Goal: Information Seeking & Learning: Learn about a topic

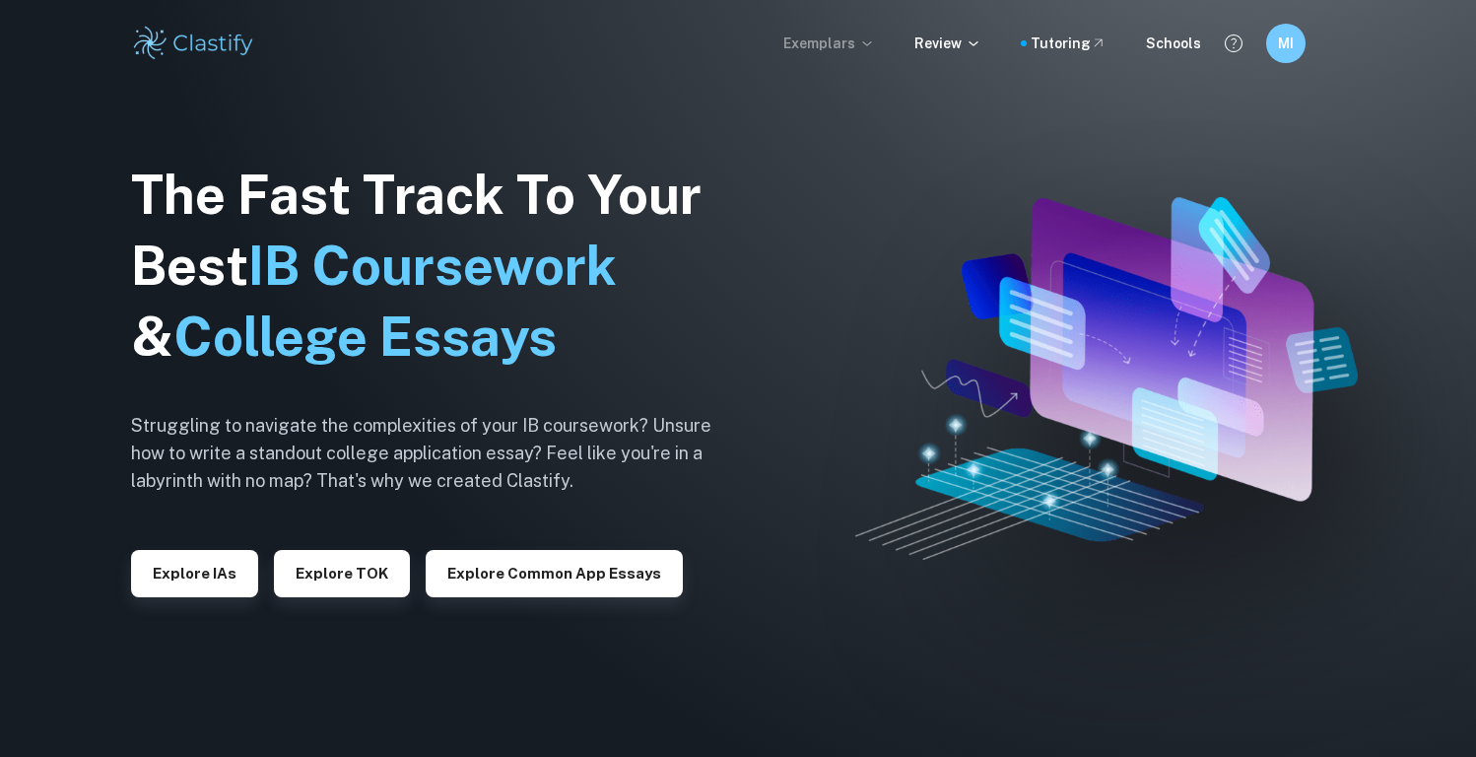
click at [808, 51] on p "Exemplars" at bounding box center [829, 44] width 92 height 22
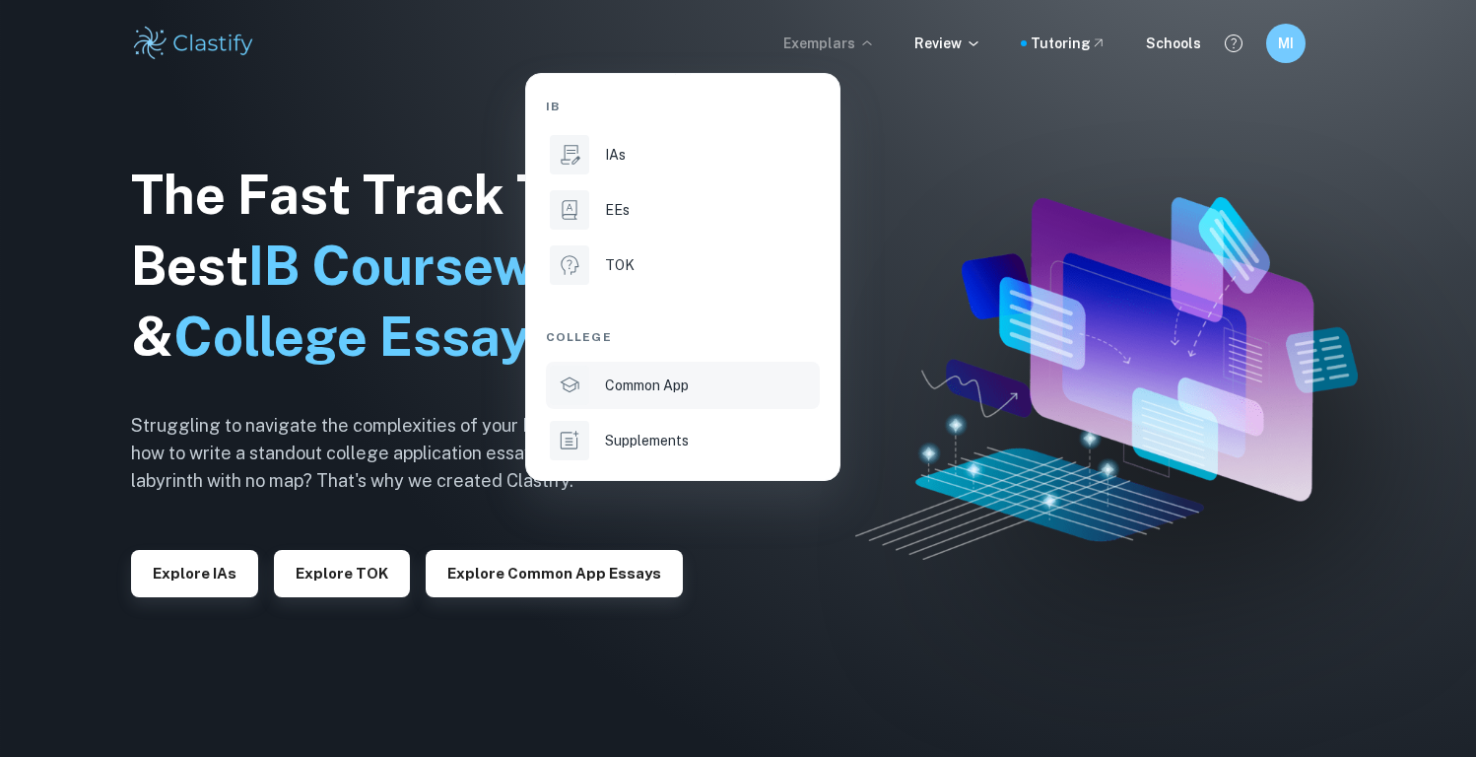
click at [643, 375] on p "Common App" at bounding box center [647, 385] width 84 height 22
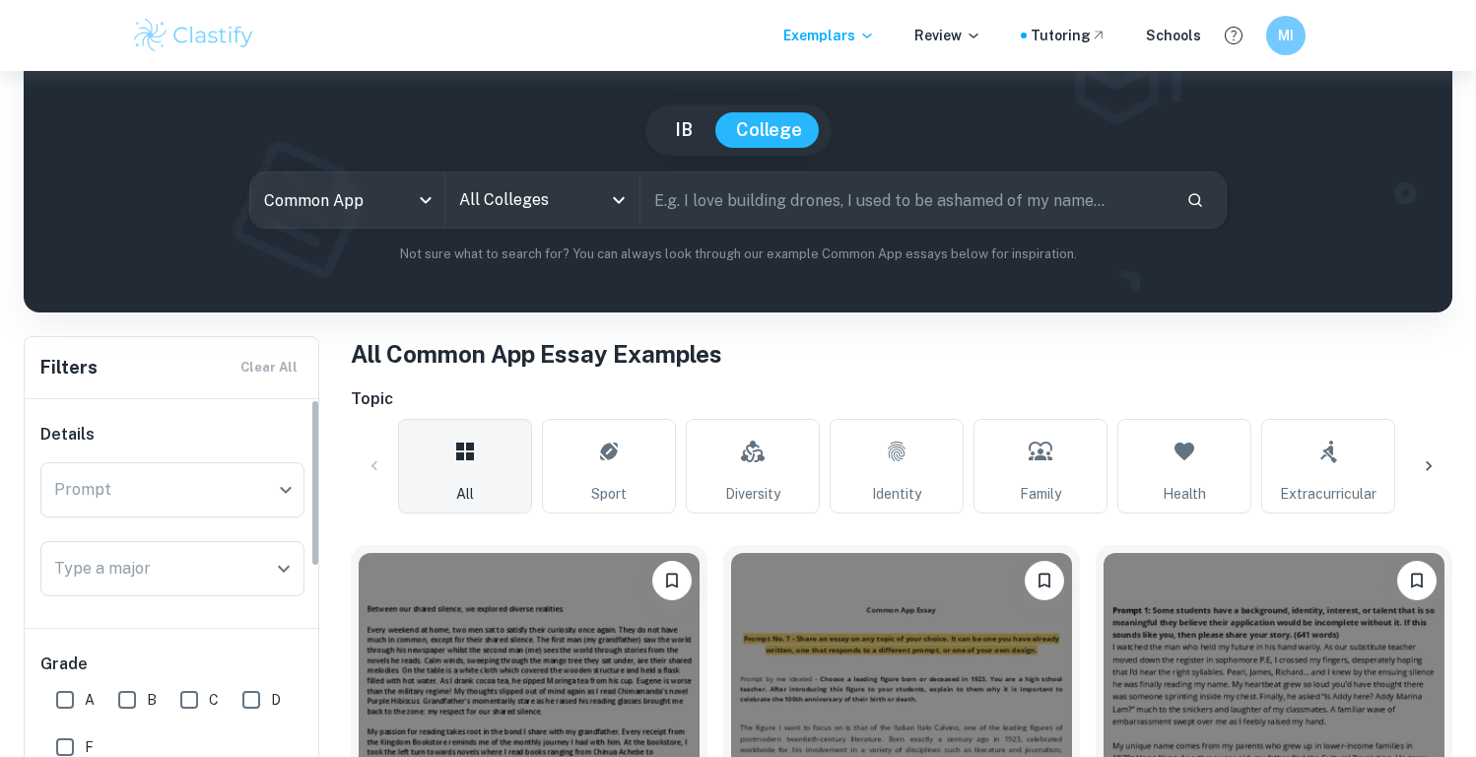
scroll to position [139, 0]
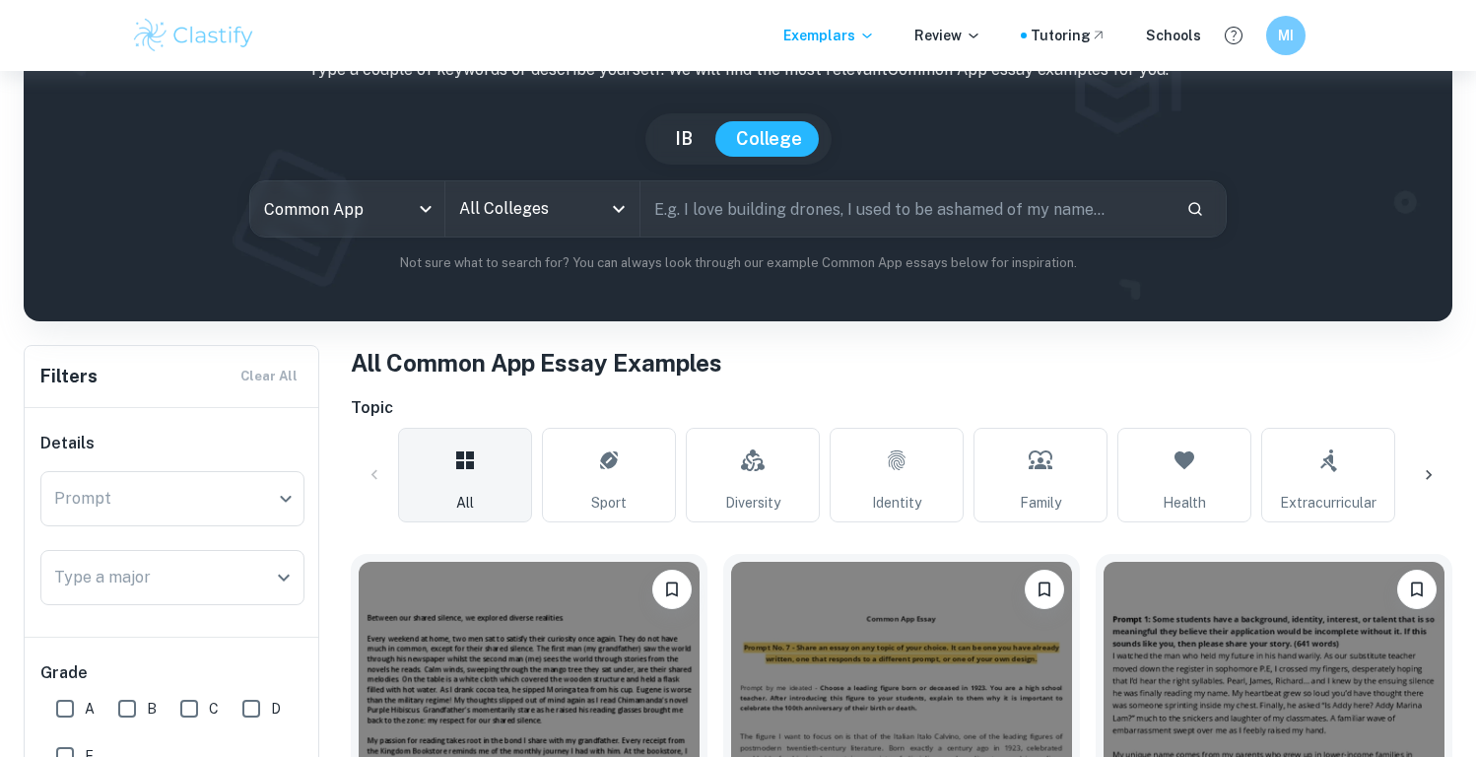
click at [622, 213] on icon "Open" at bounding box center [619, 209] width 12 height 7
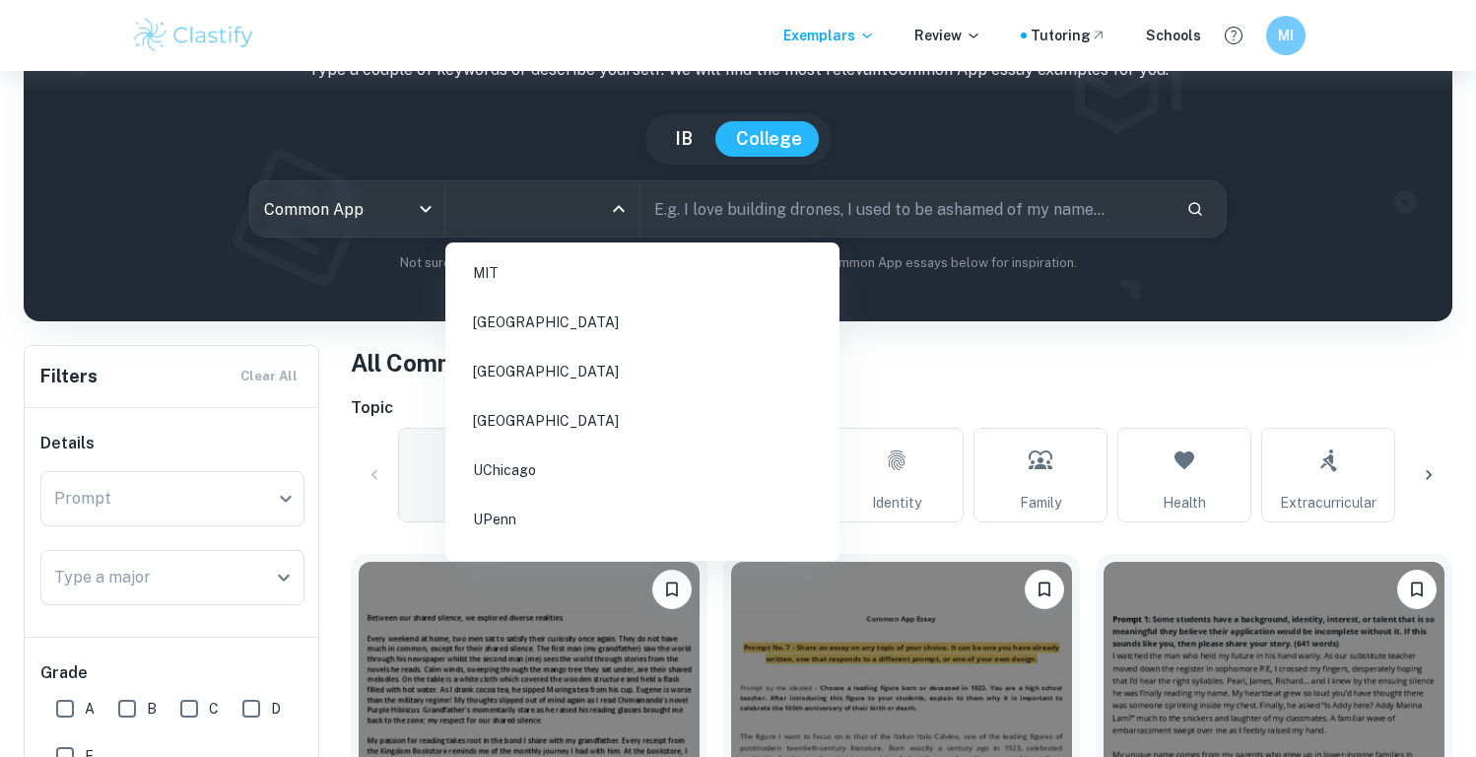
scroll to position [60, 0]
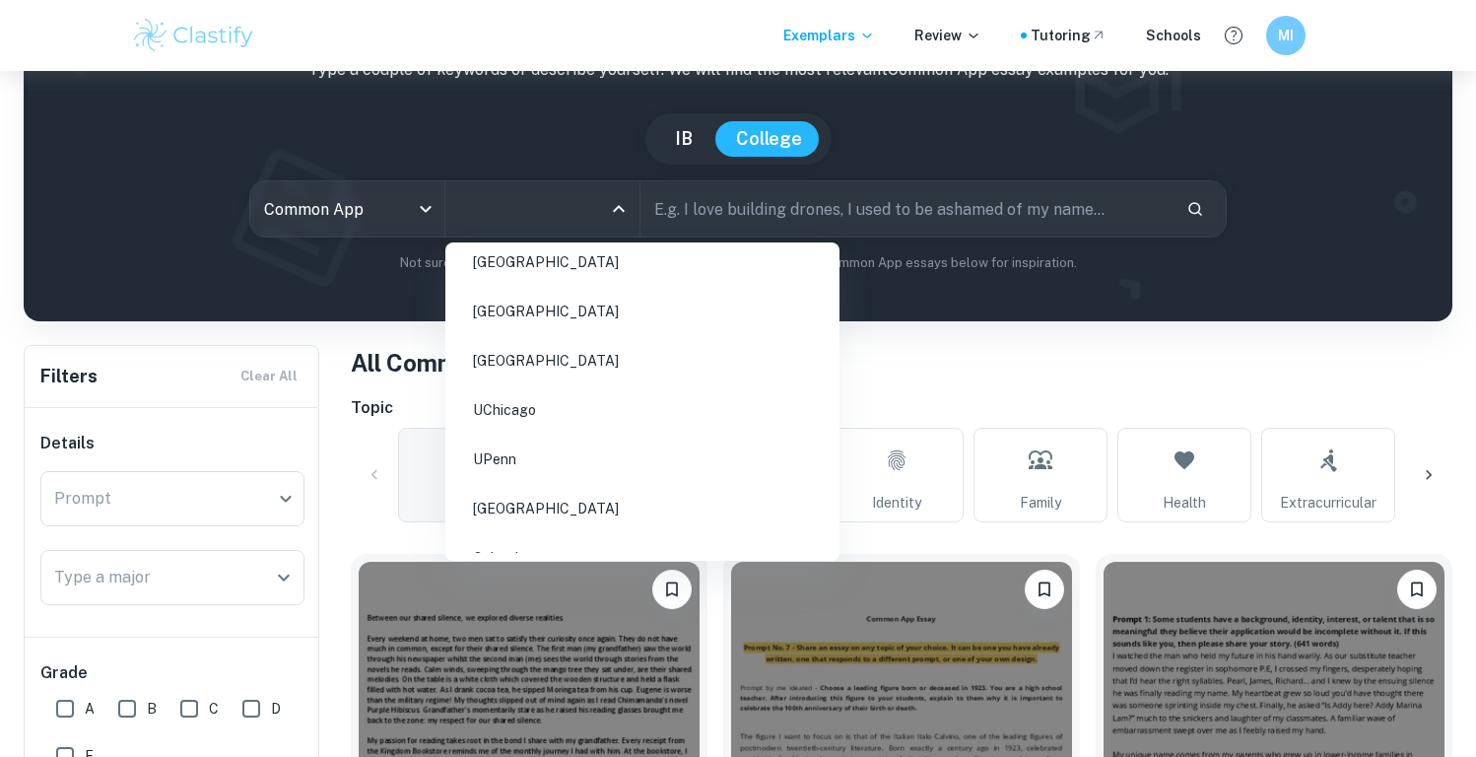
click at [587, 433] on li "UChicago" at bounding box center [642, 409] width 378 height 45
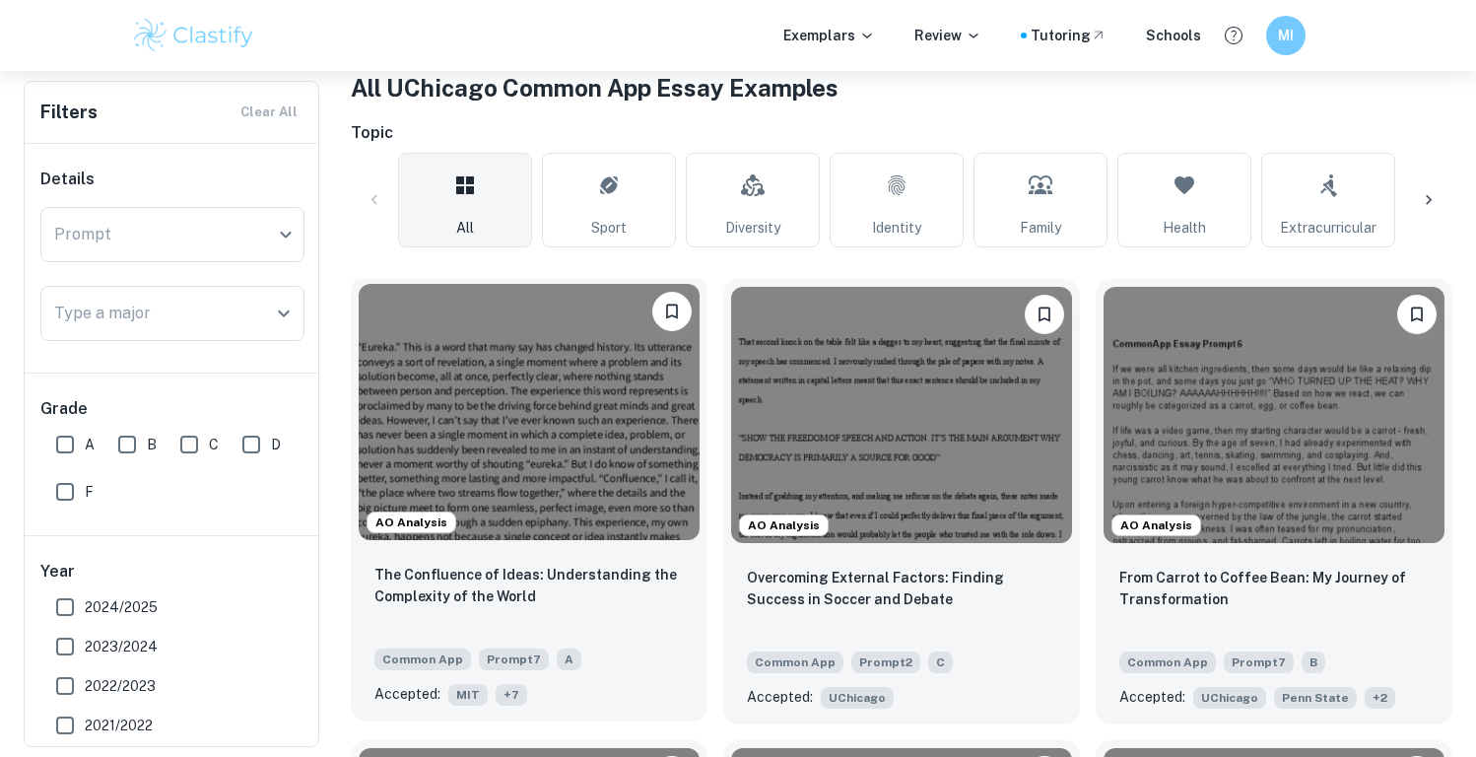
scroll to position [430, 0]
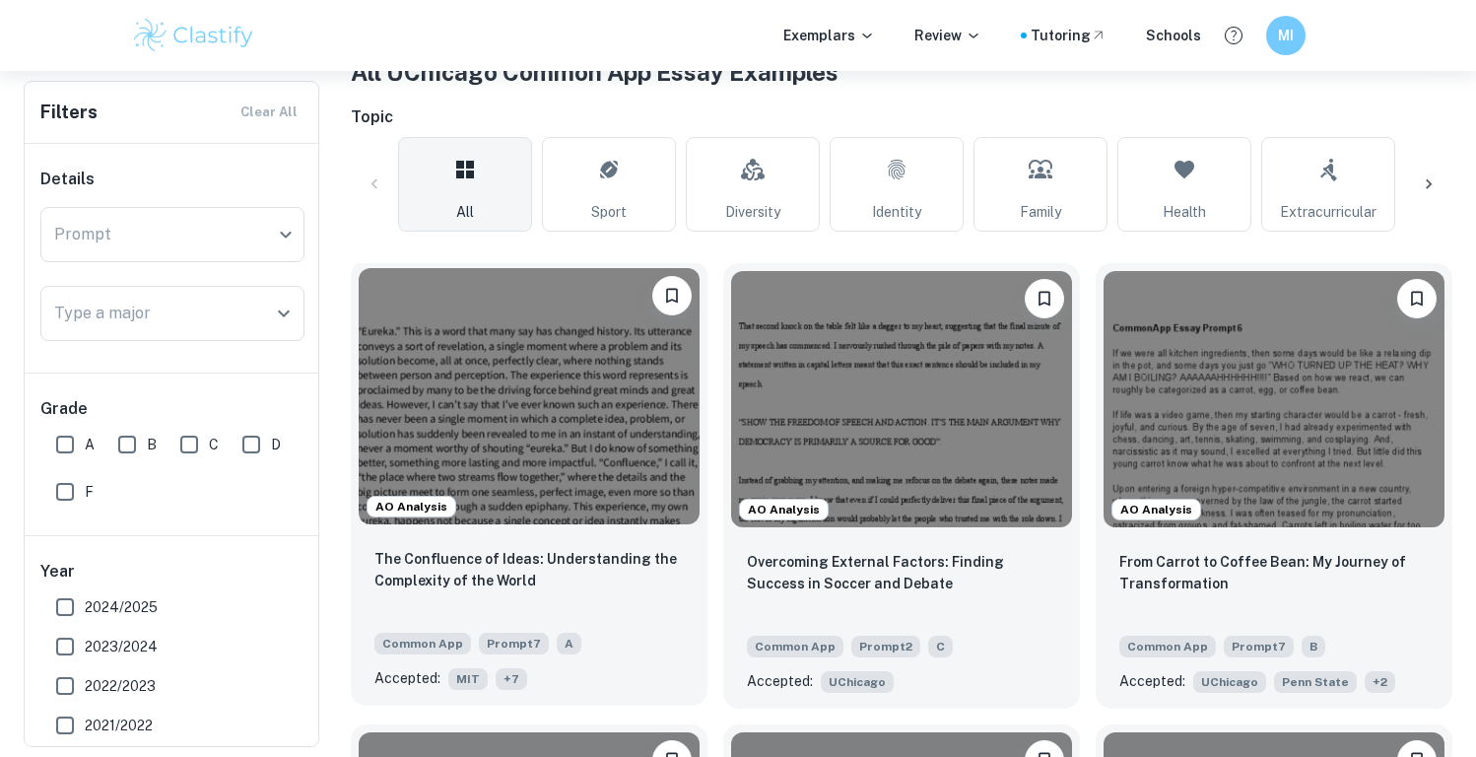
click at [571, 376] on img at bounding box center [529, 396] width 341 height 256
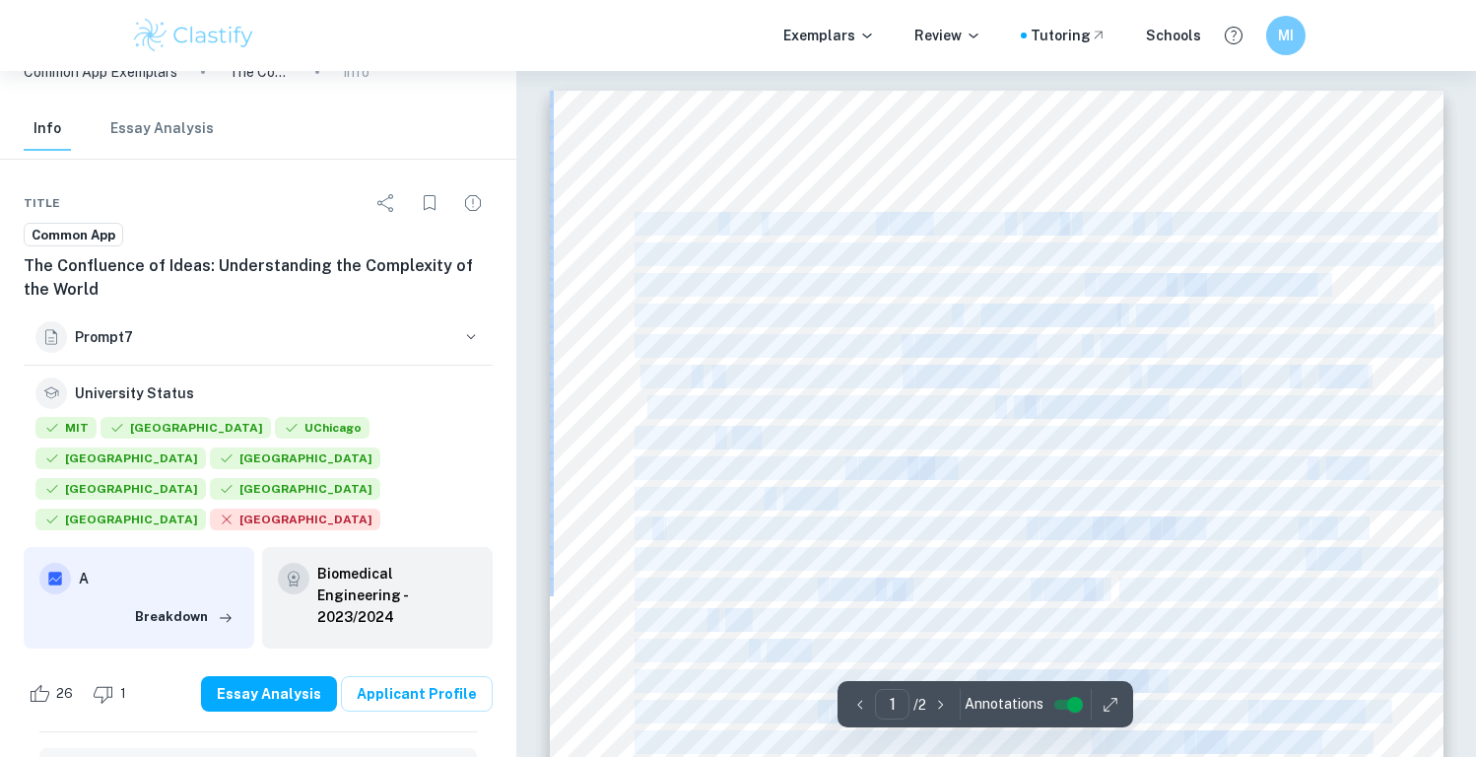
drag, startPoint x: 1165, startPoint y: 322, endPoint x: 640, endPoint y: 227, distance: 533.9
copy div "                 …"
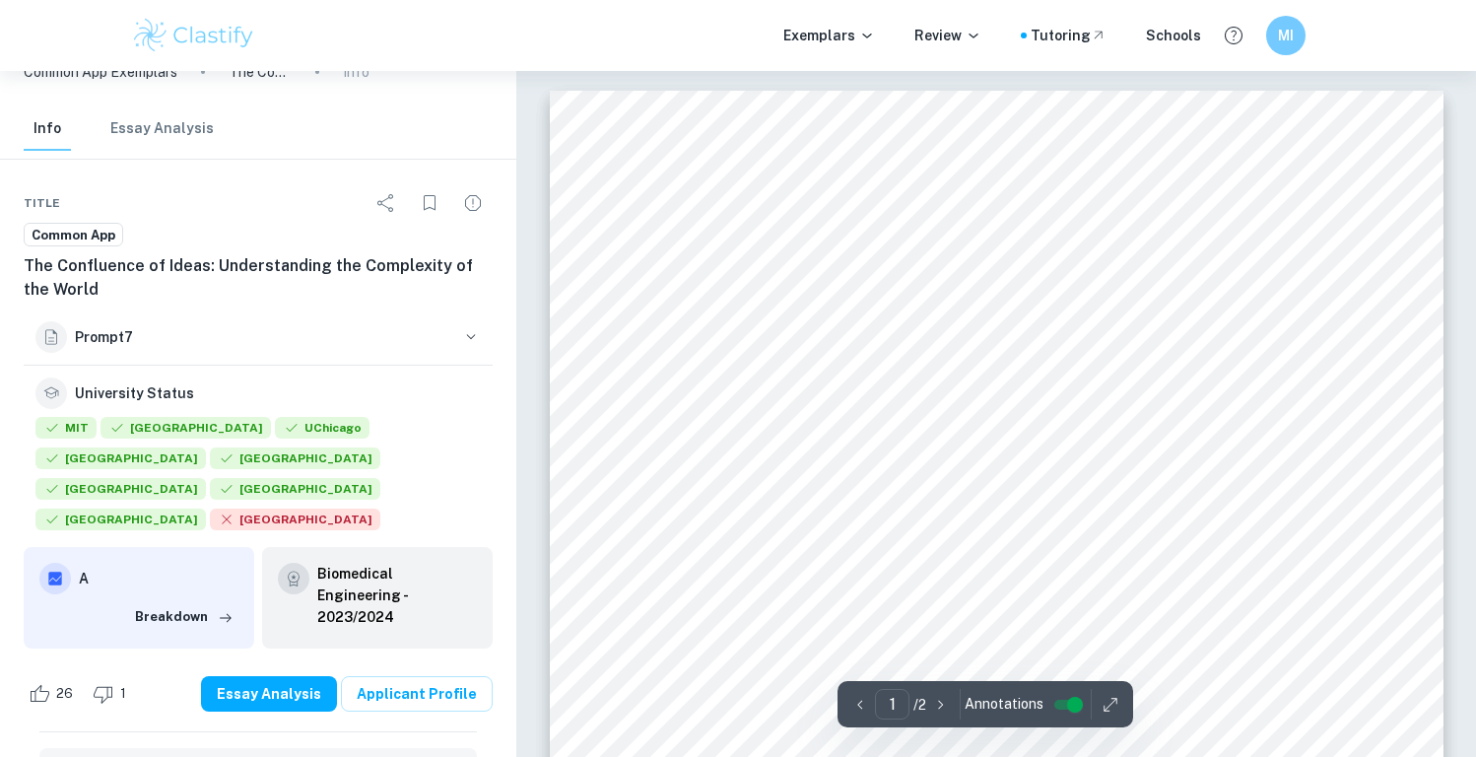
drag, startPoint x: 625, startPoint y: 218, endPoint x: 638, endPoint y: 215, distance: 13.1
click at [638, 215] on div "                 …" at bounding box center [997, 723] width 894 height 1264
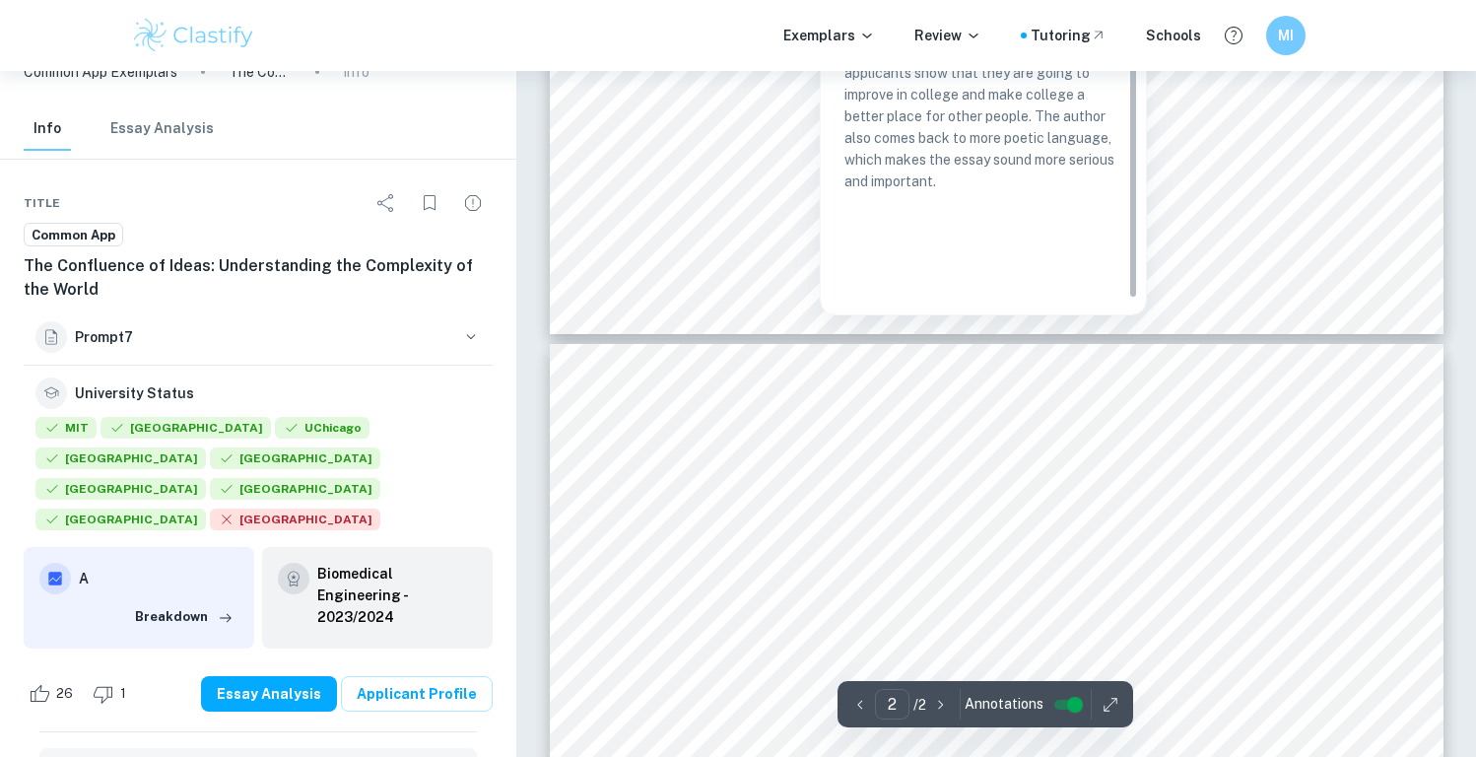
scroll to position [27, 0]
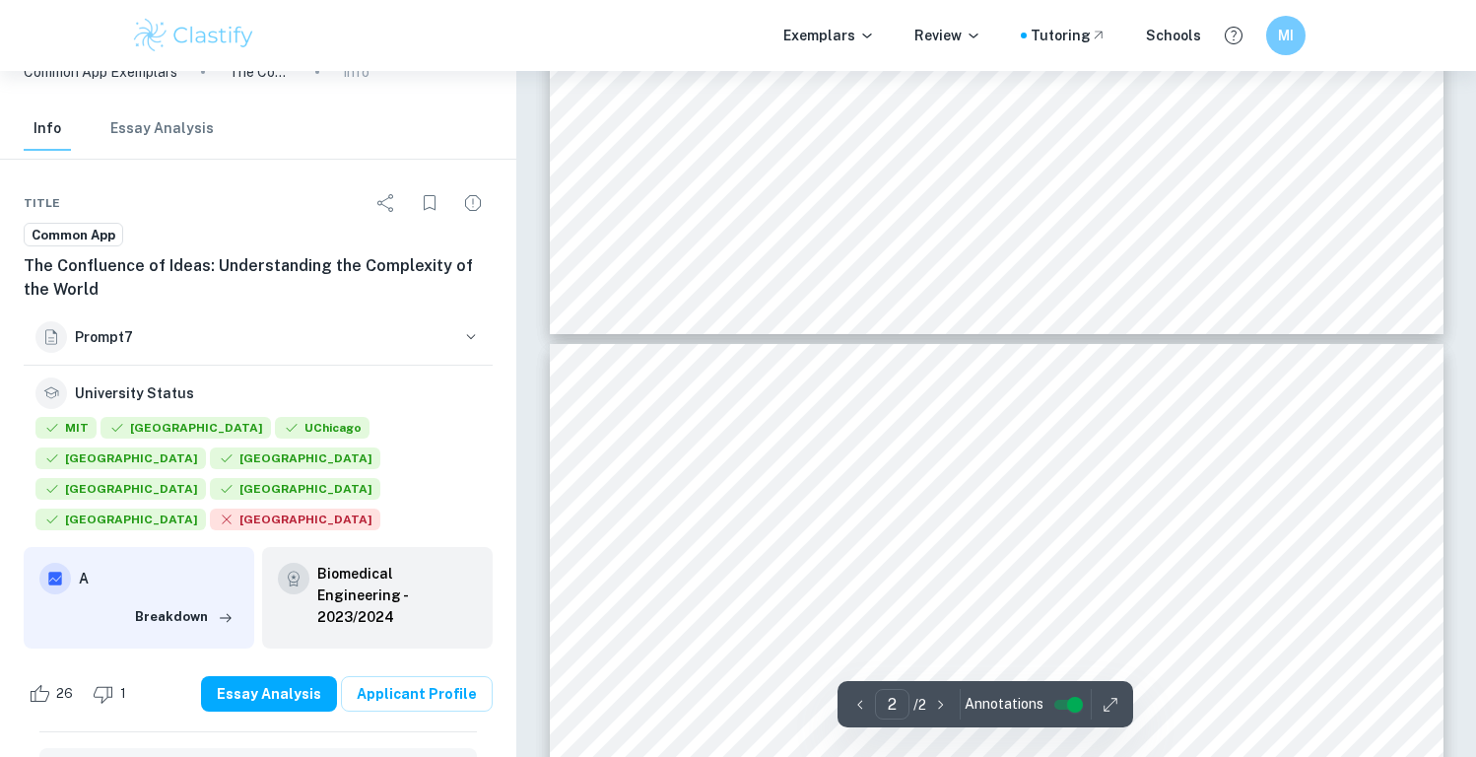
copy span
type input "1"
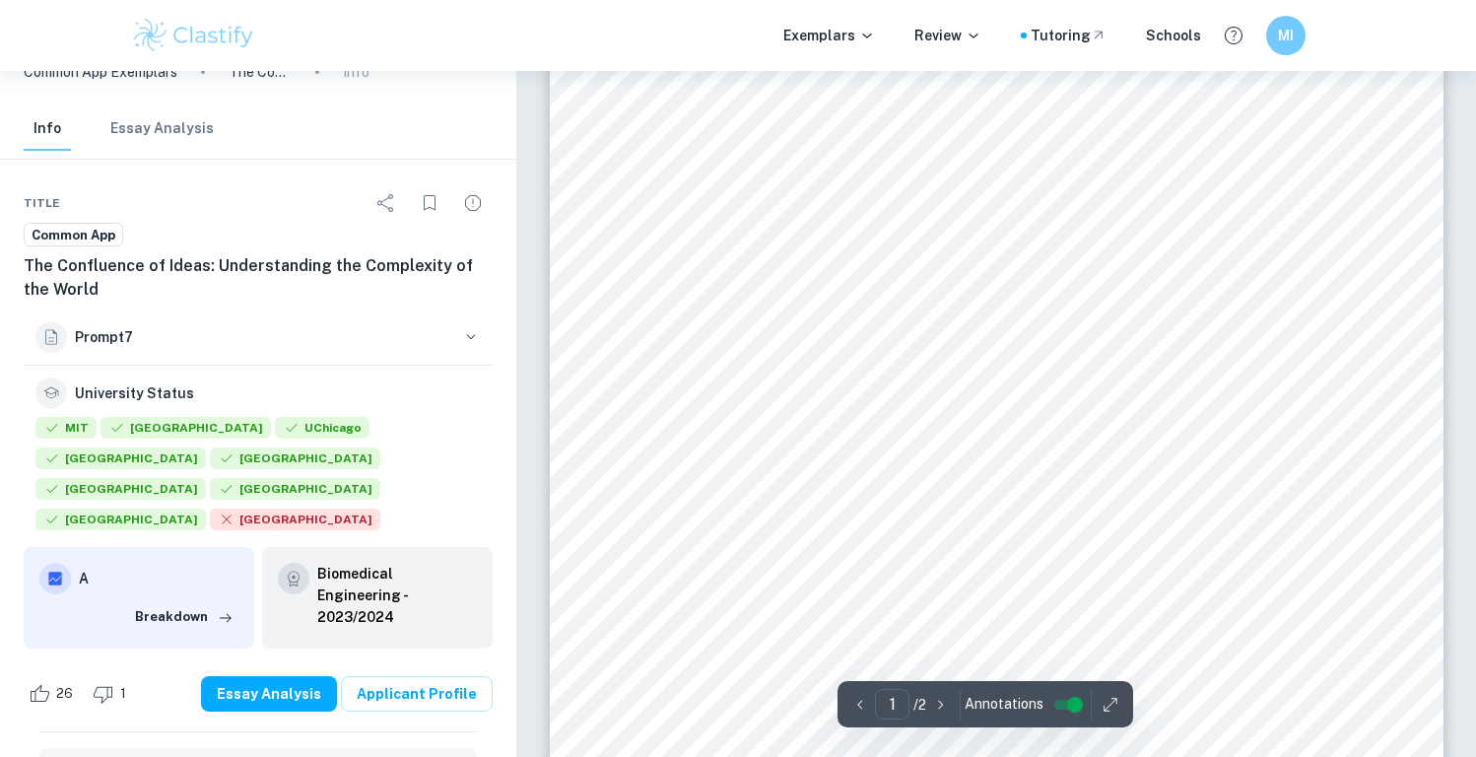
scroll to position [0, 0]
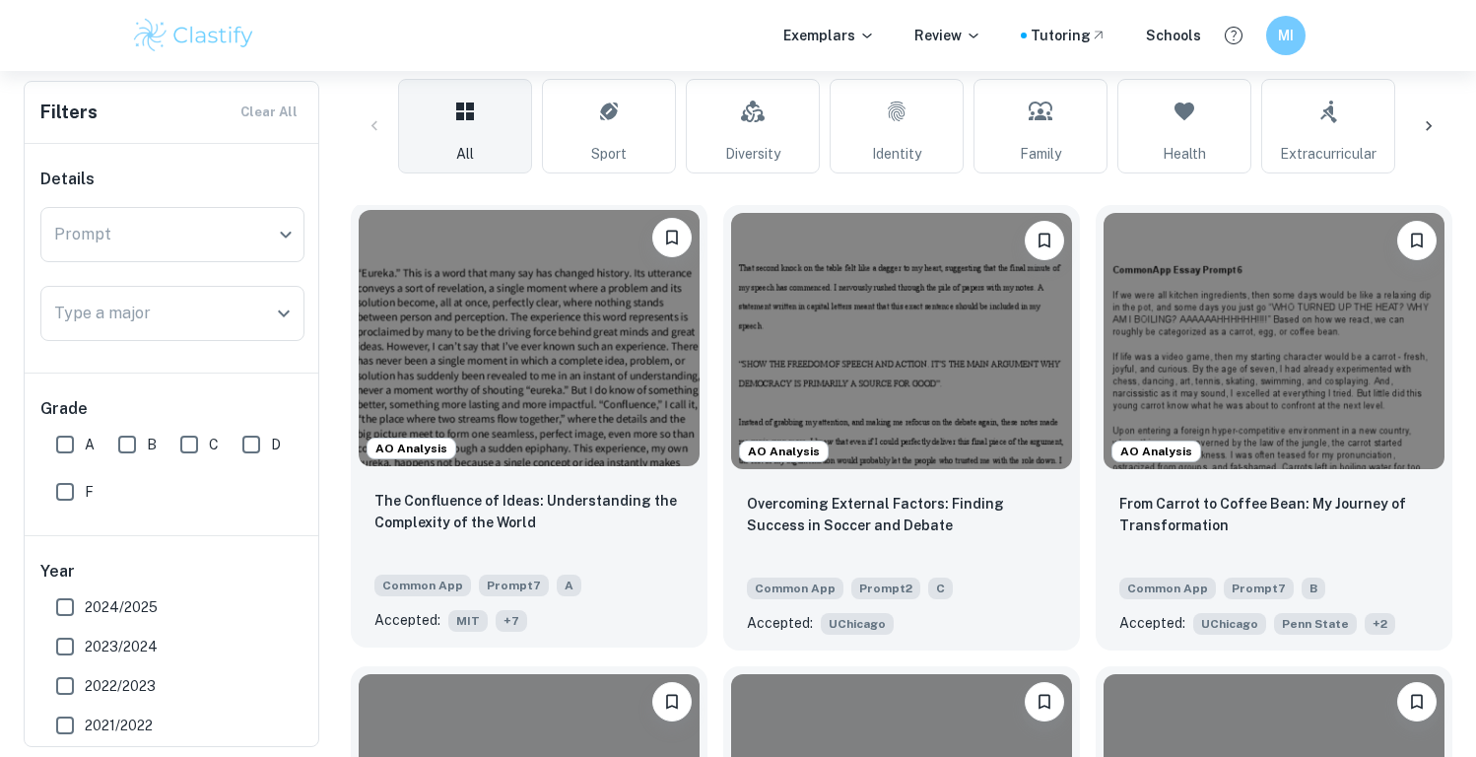
scroll to position [518, 0]
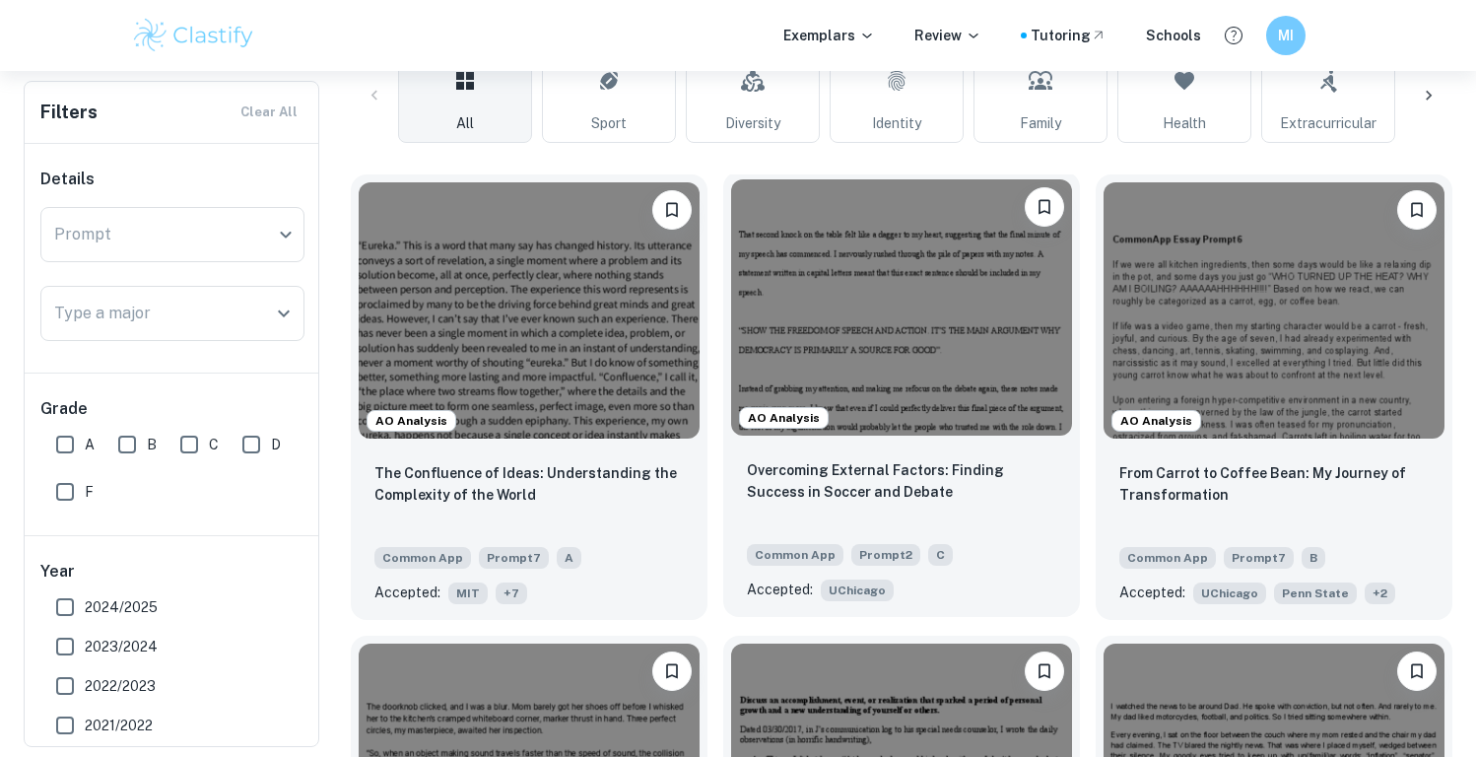
click at [864, 306] on img at bounding box center [901, 307] width 341 height 256
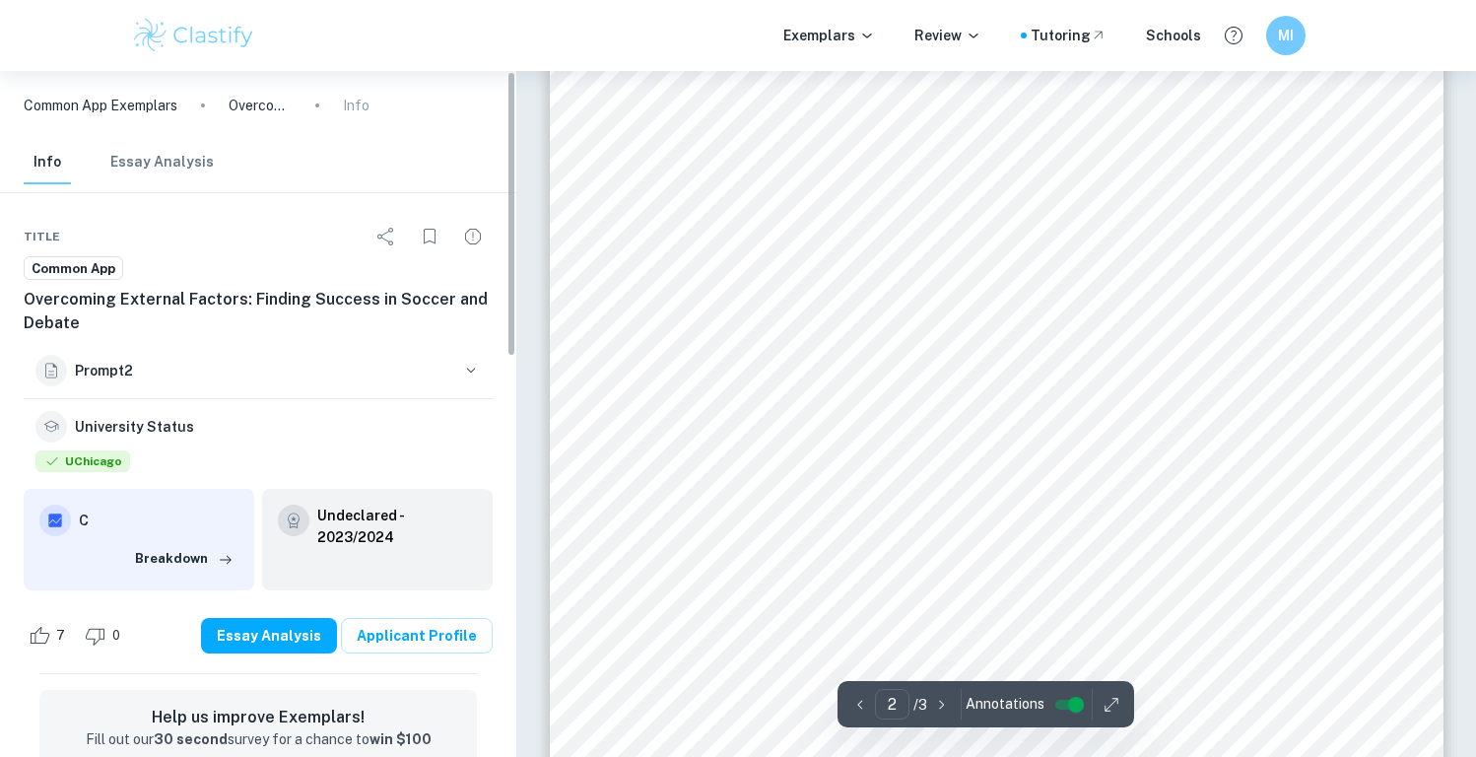
scroll to position [1476, 0]
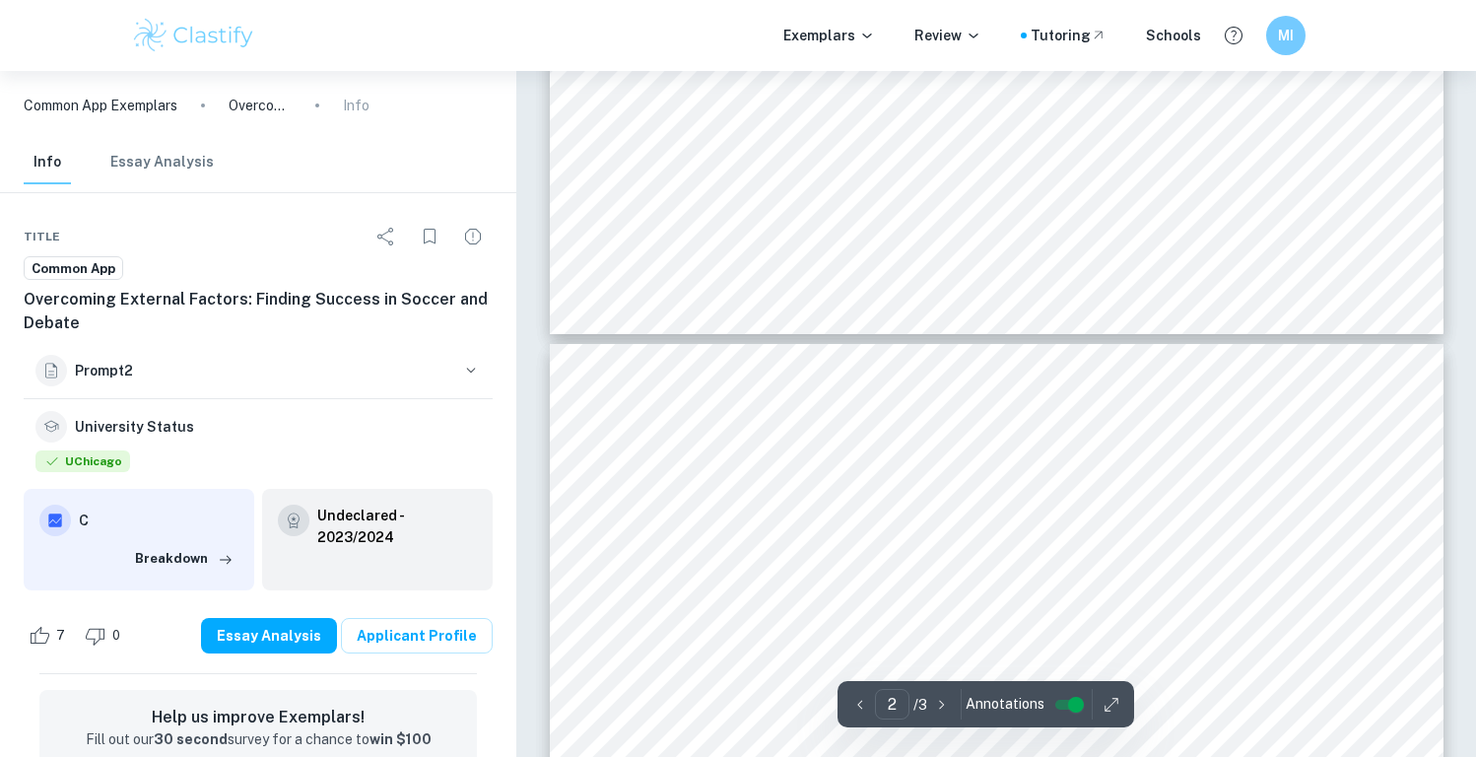
type input "3"
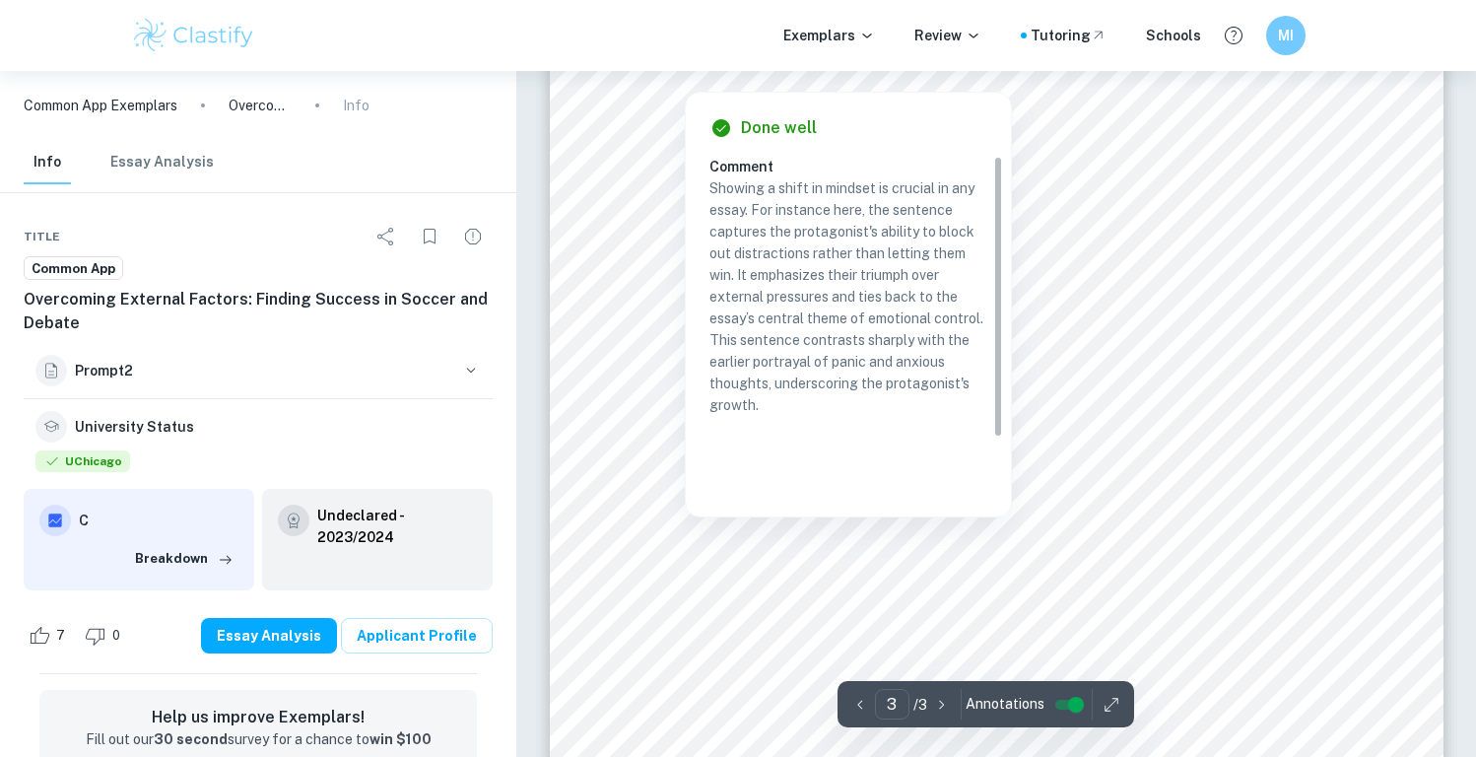
scroll to position [2595, 0]
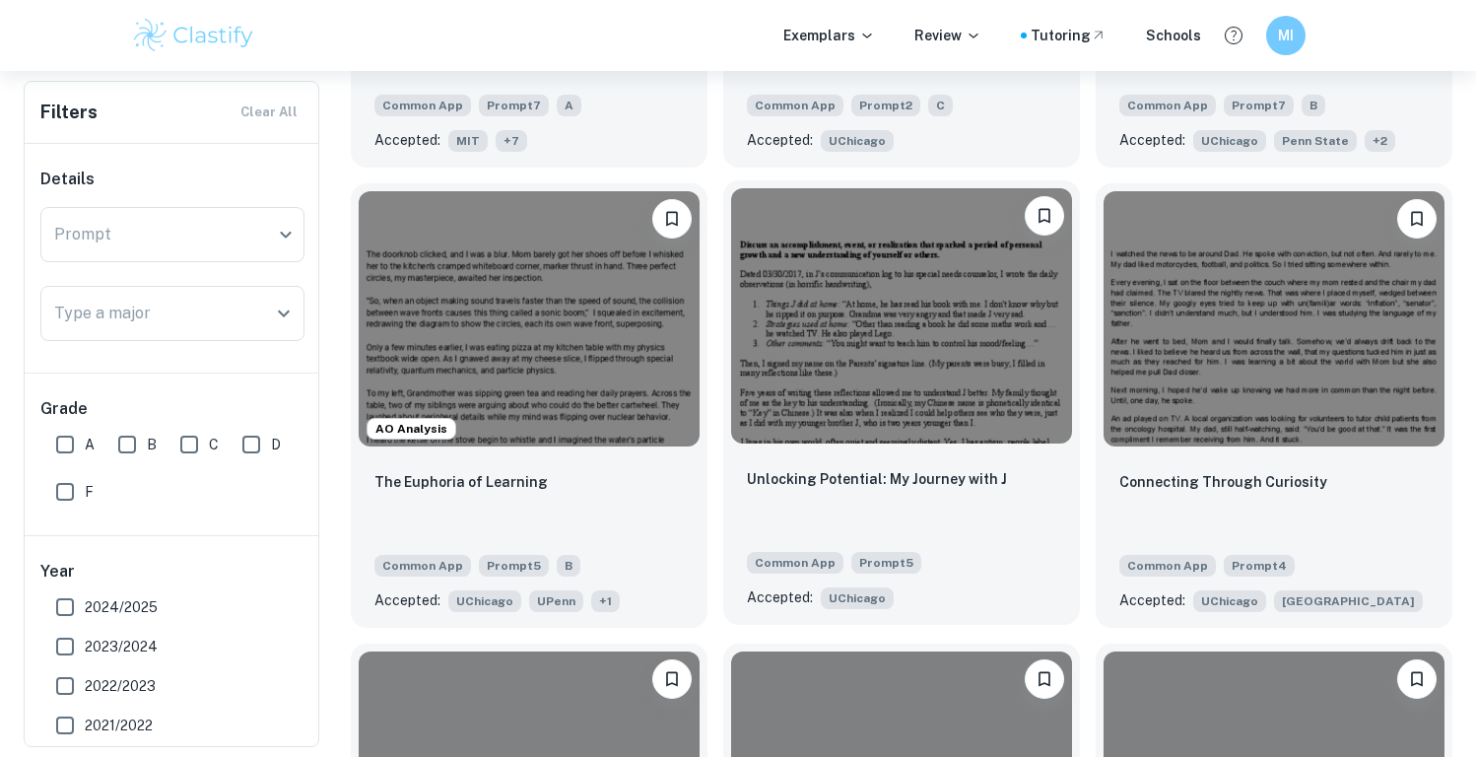
scroll to position [981, 0]
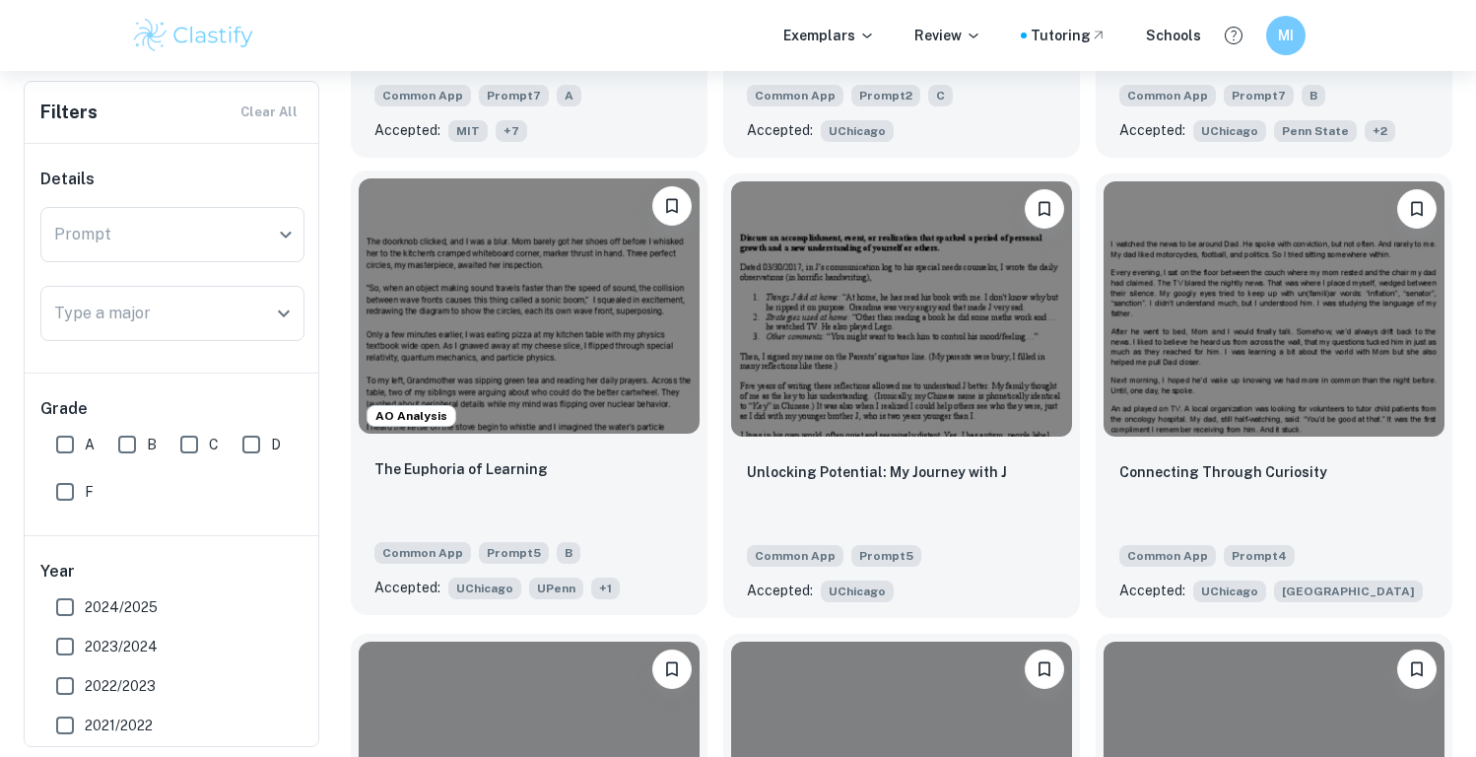
click at [501, 397] on img at bounding box center [529, 306] width 341 height 256
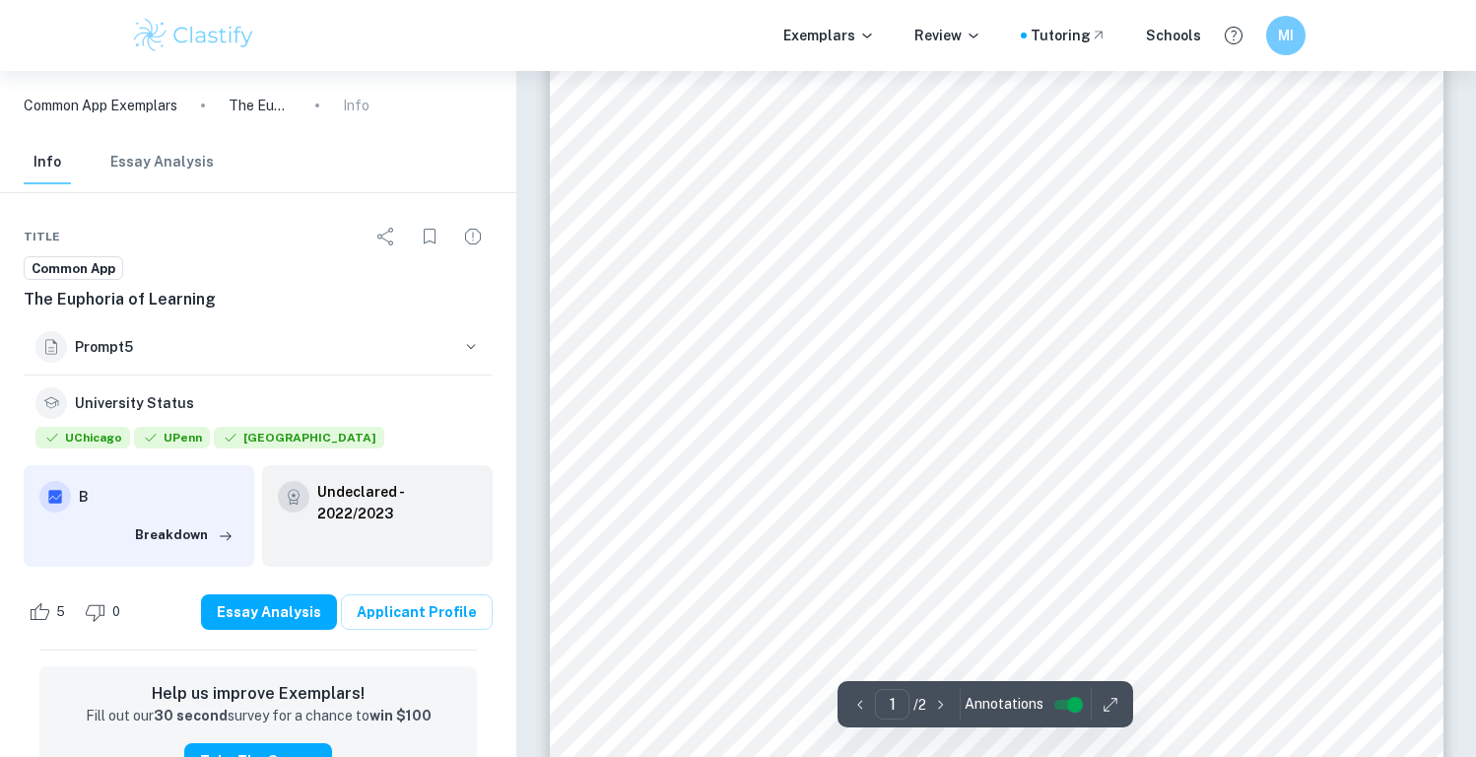
scroll to position [106, 0]
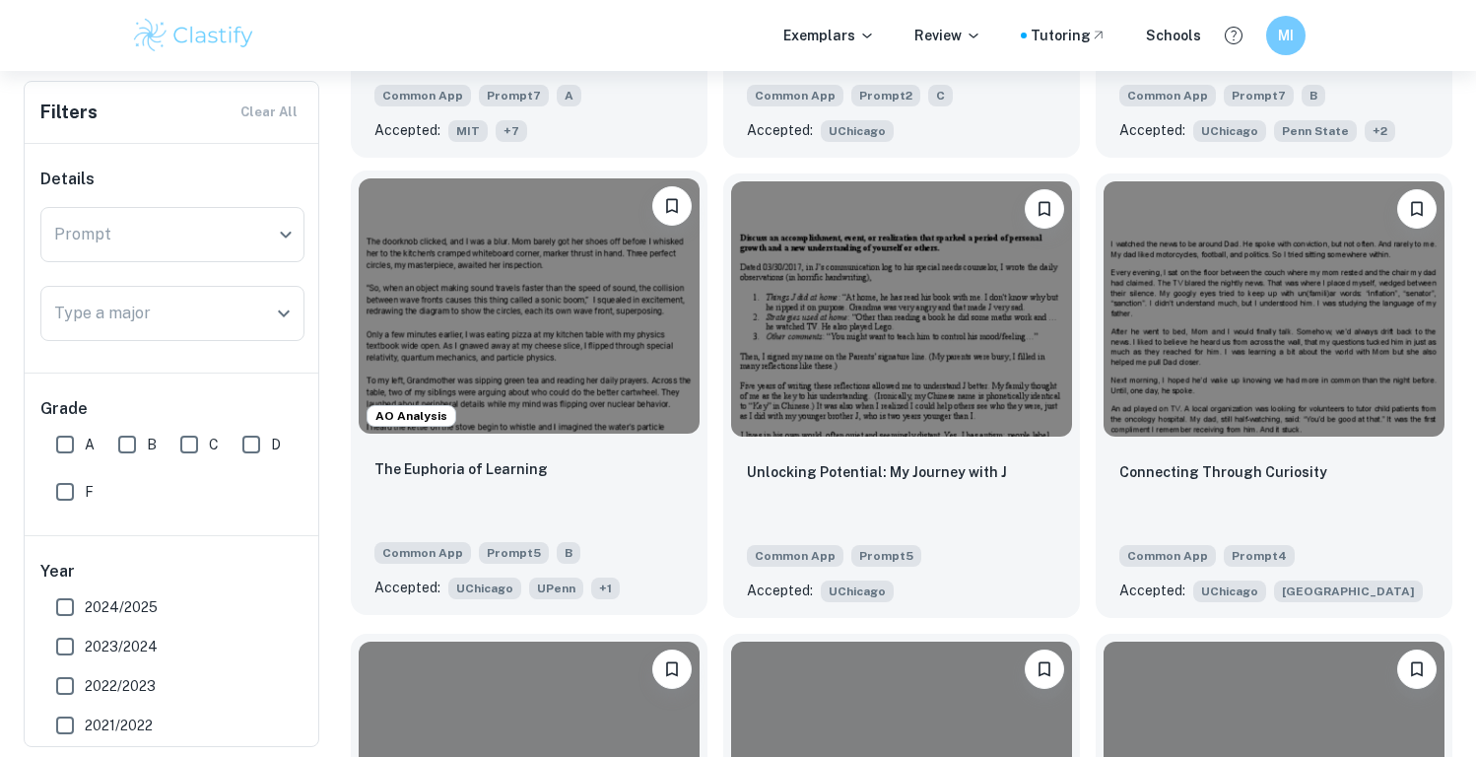
scroll to position [1019, 0]
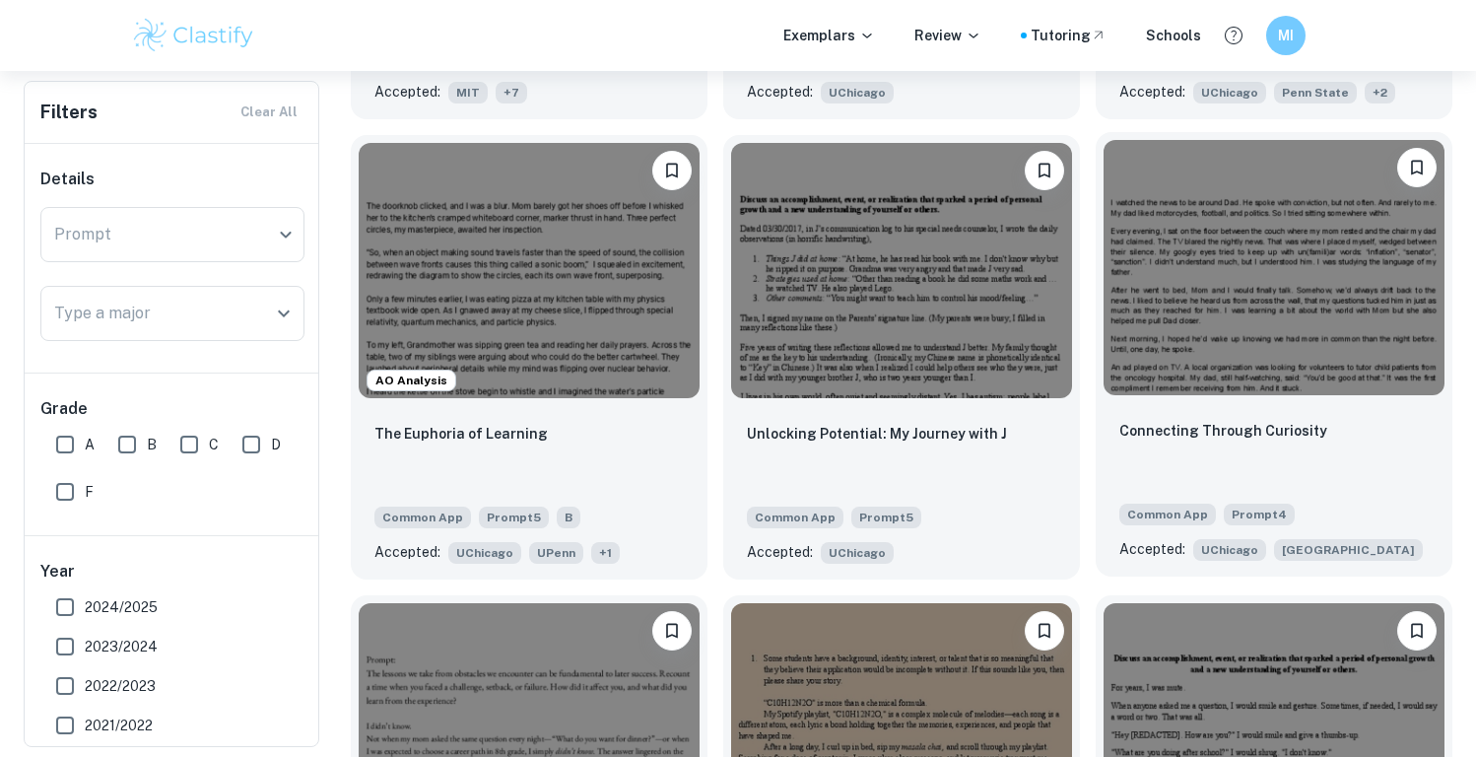
click at [1237, 327] on img at bounding box center [1274, 268] width 341 height 256
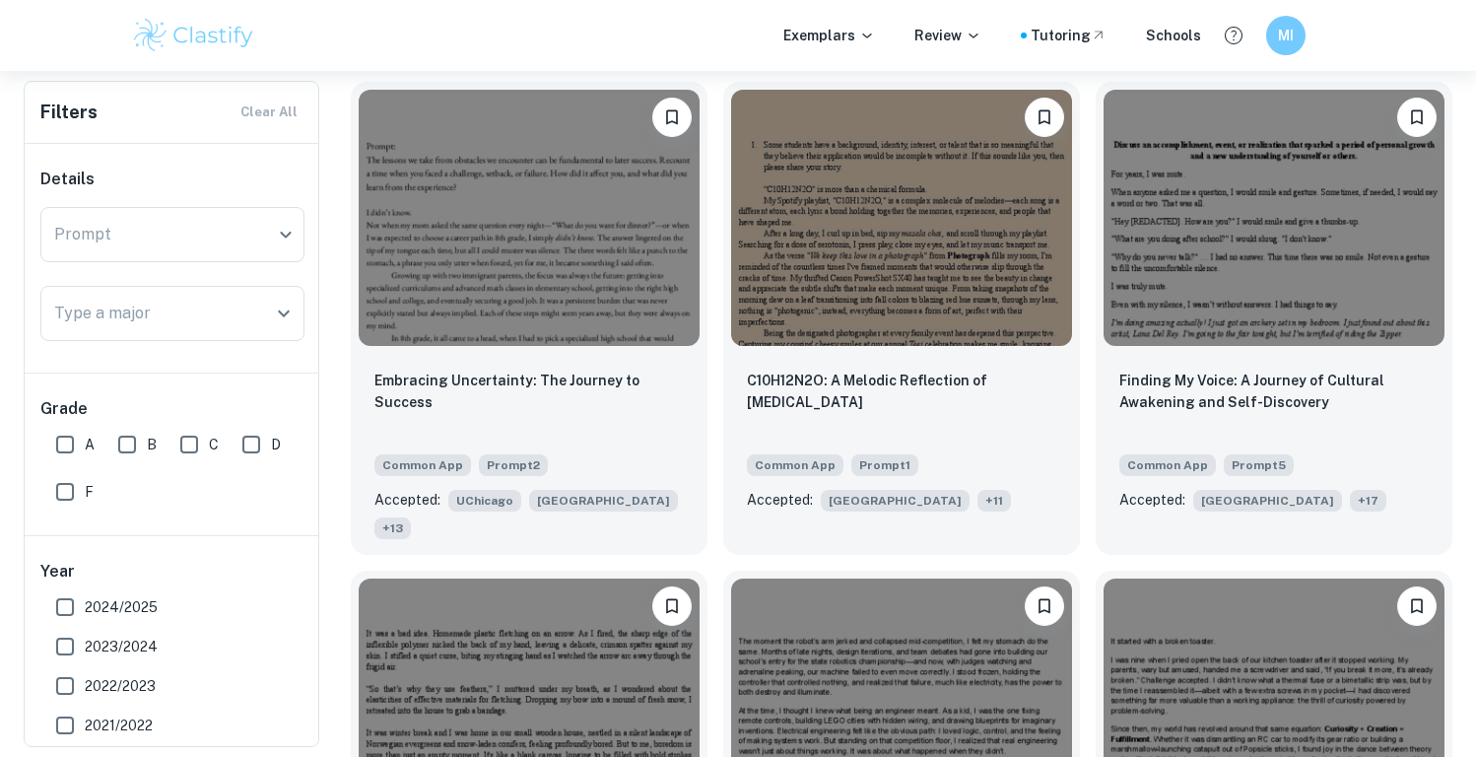
scroll to position [1534, 0]
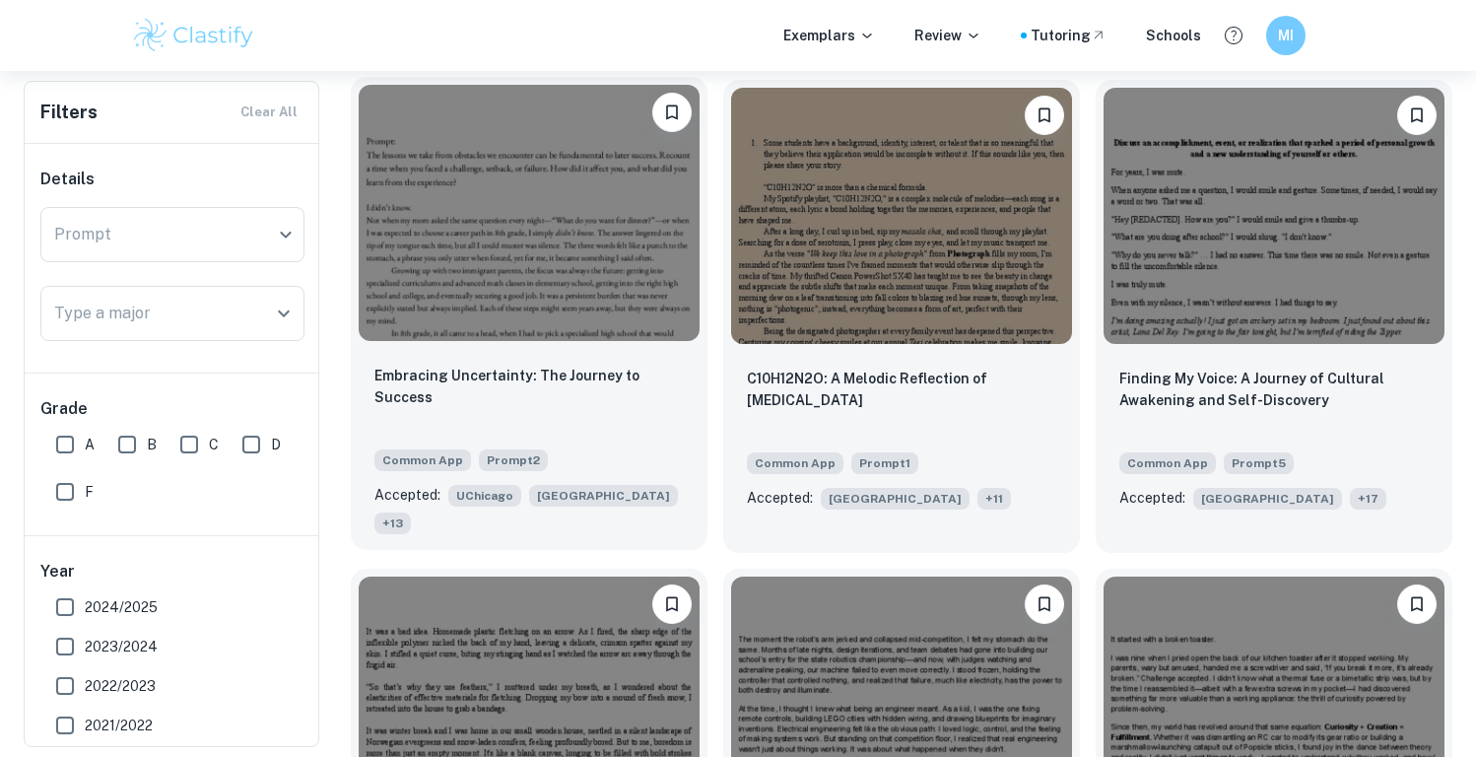
click at [609, 305] on img at bounding box center [529, 213] width 341 height 256
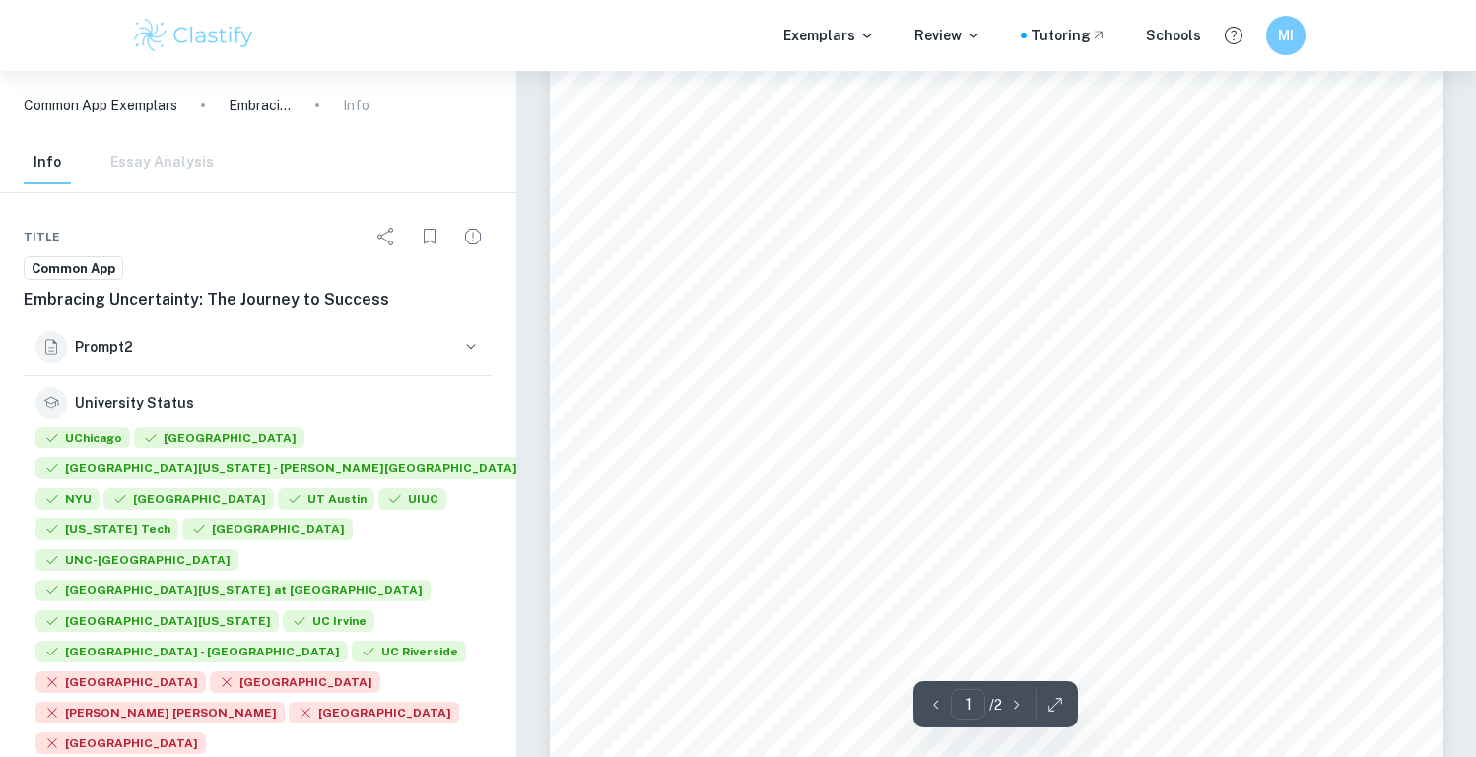
scroll to position [476, 0]
type input "2"
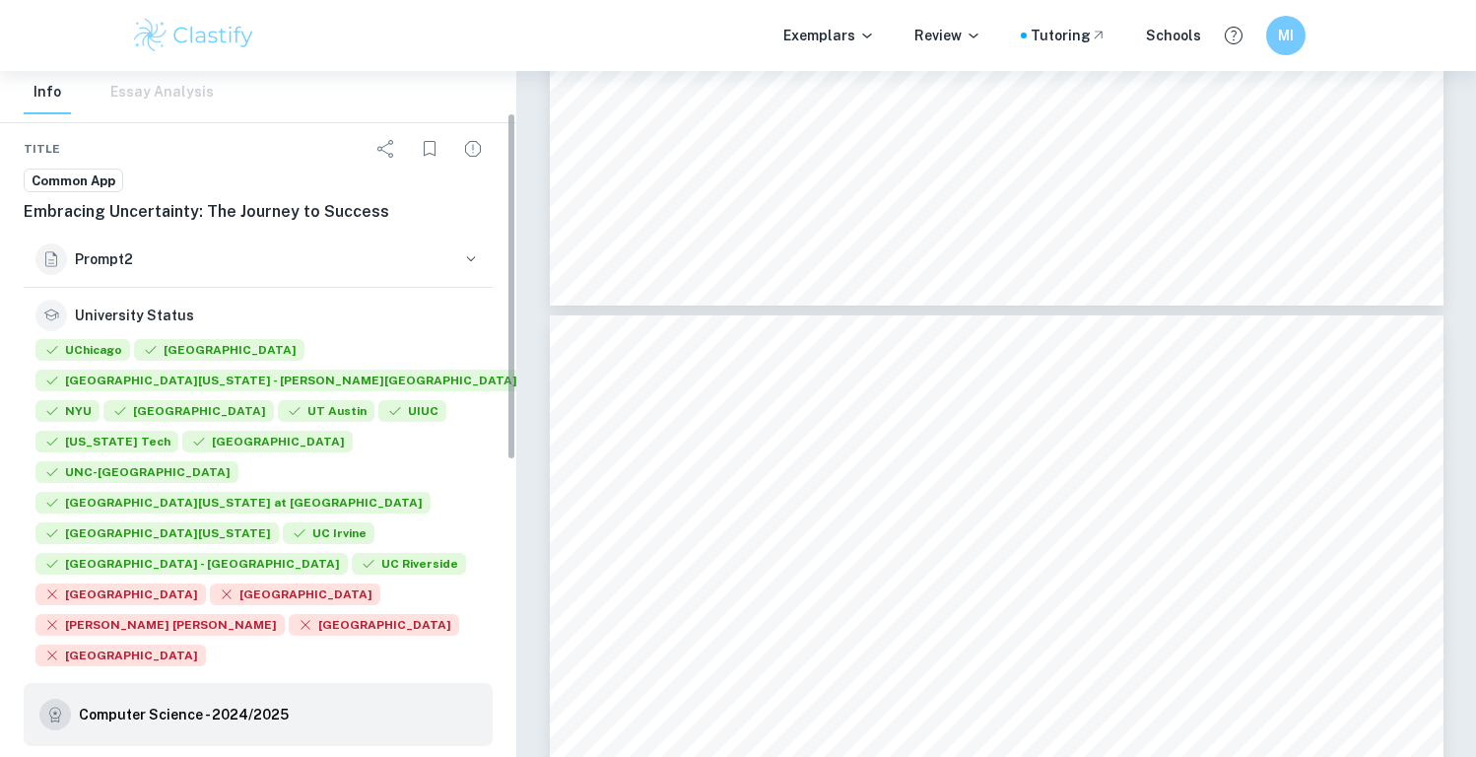
scroll to position [73, 0]
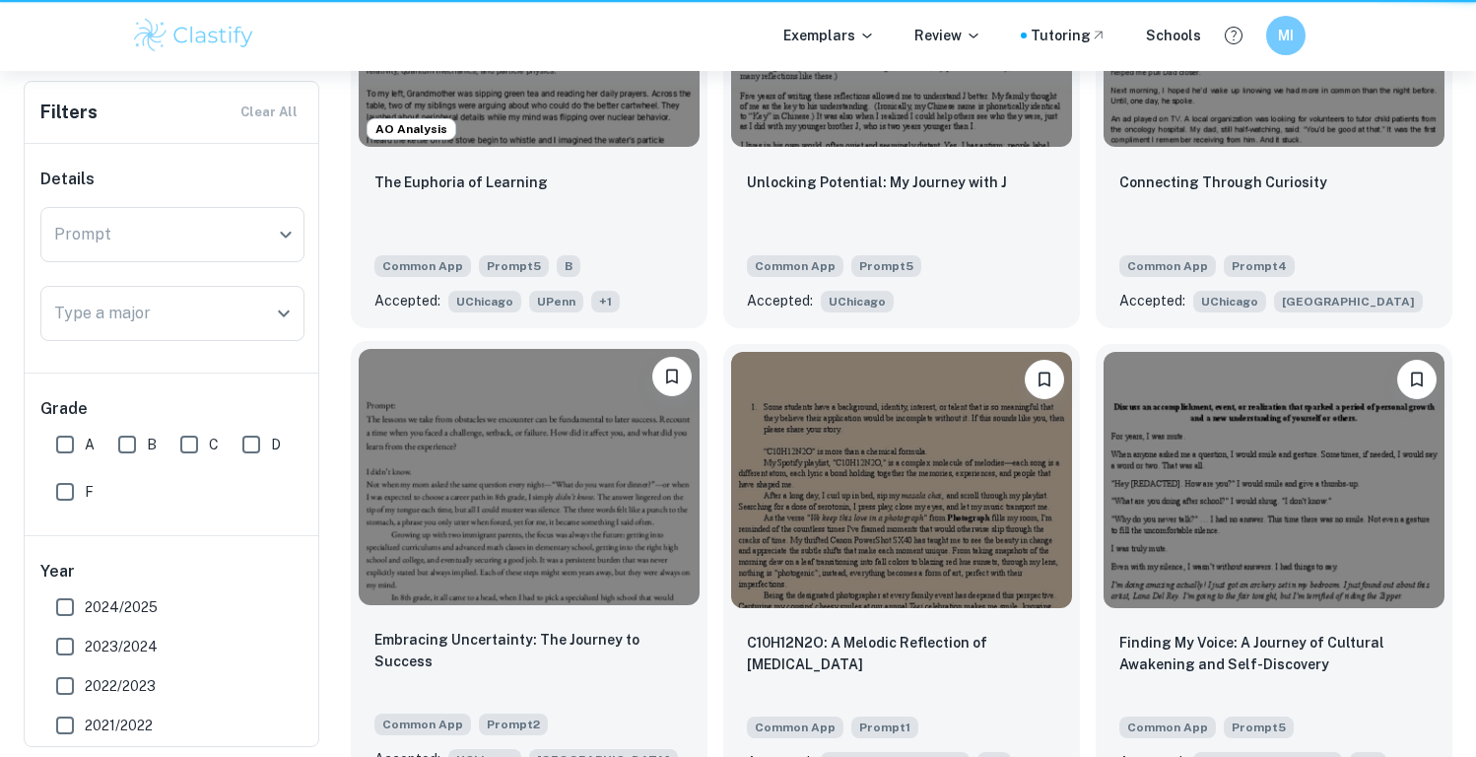
scroll to position [1534, 0]
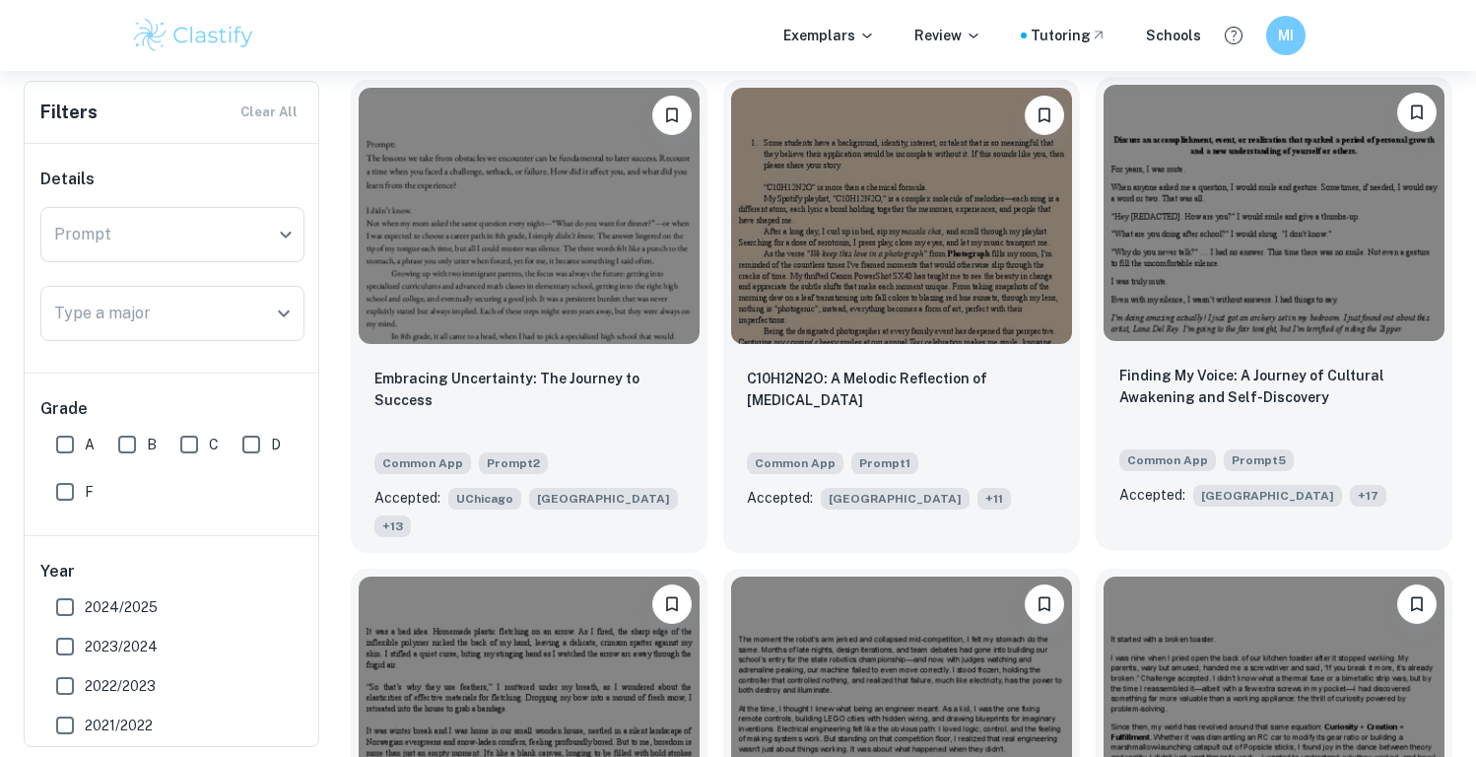
click at [1191, 283] on img at bounding box center [1274, 213] width 341 height 256
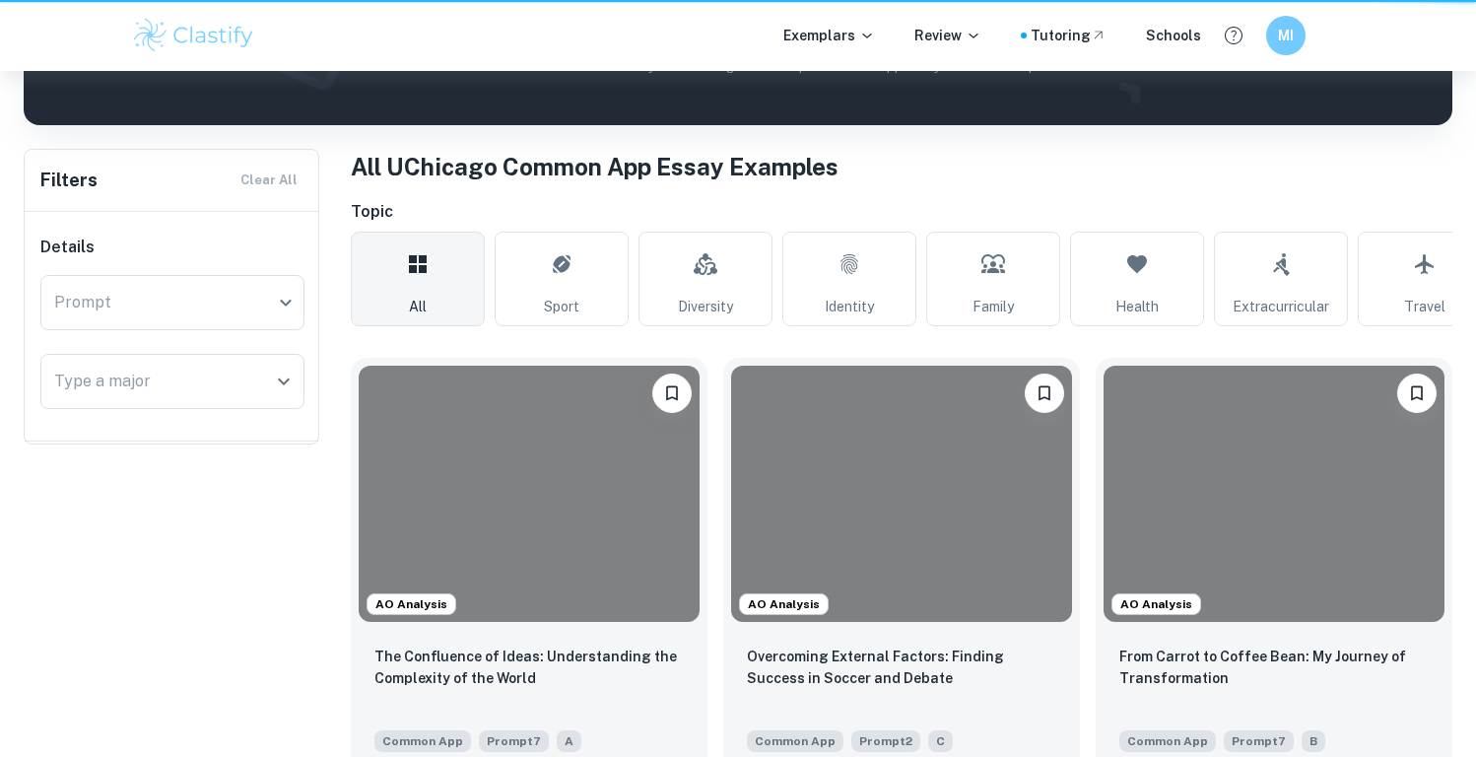
scroll to position [1534, 0]
